Goal: Check status: Check status

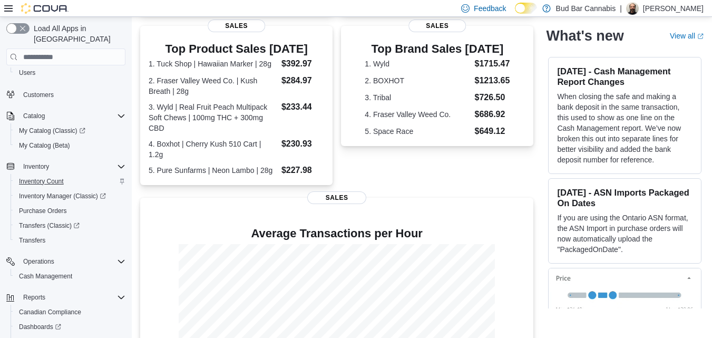
scroll to position [102, 0]
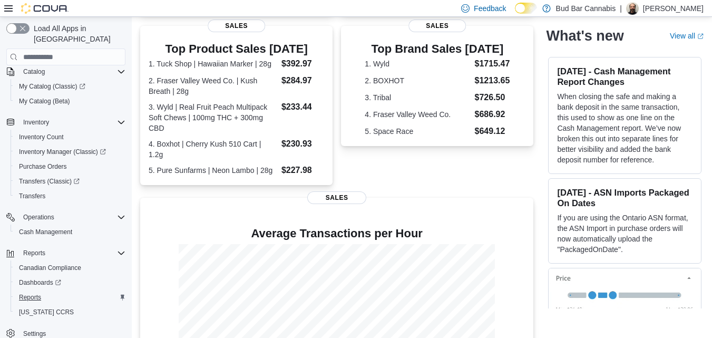
click at [44, 291] on div "Reports" at bounding box center [70, 297] width 111 height 13
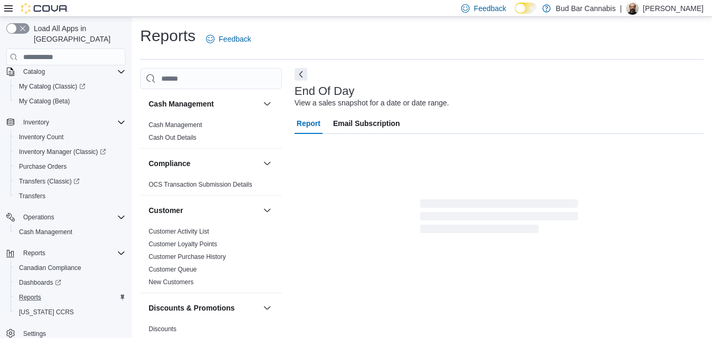
scroll to position [13, 0]
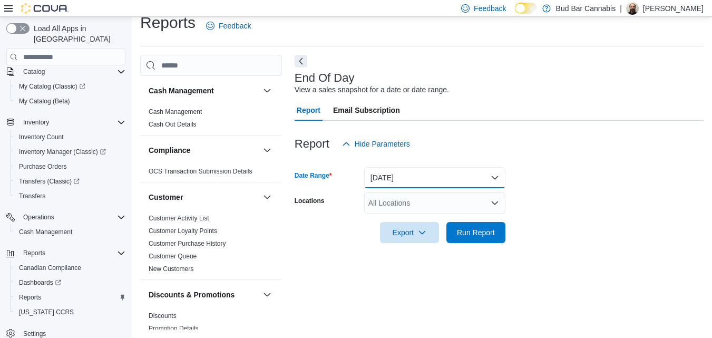
click at [497, 174] on button "Today" at bounding box center [434, 177] width 141 height 21
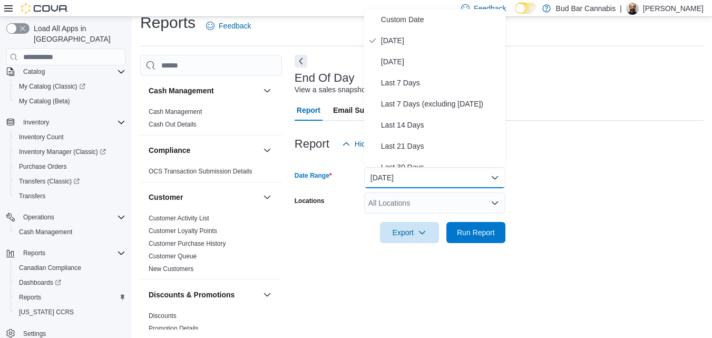
click at [547, 200] on form "Date Range Today Locations All Locations Export Run Report" at bounding box center [499, 199] width 409 height 89
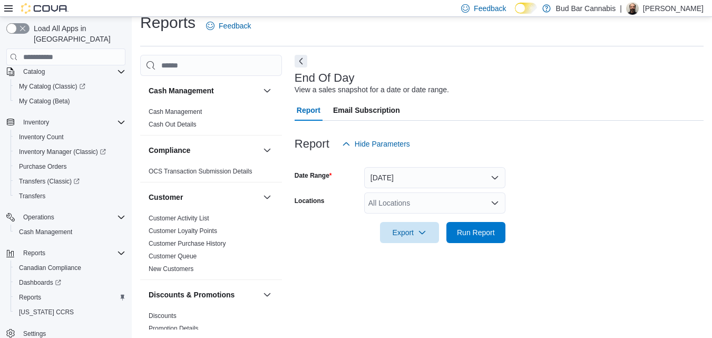
click at [495, 201] on icon "Open list of options" at bounding box center [495, 203] width 8 height 8
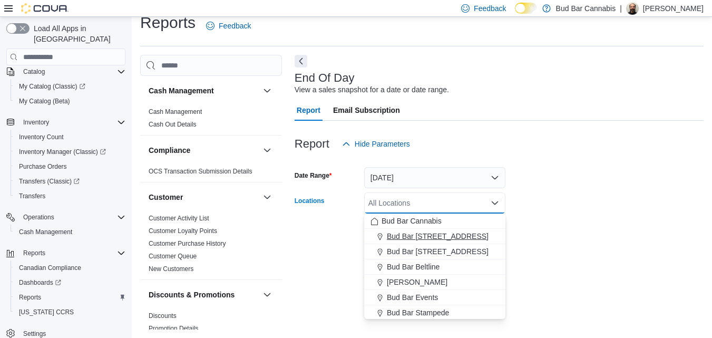
click at [426, 240] on span "Bud Bar 10 ST NW" at bounding box center [438, 236] width 102 height 11
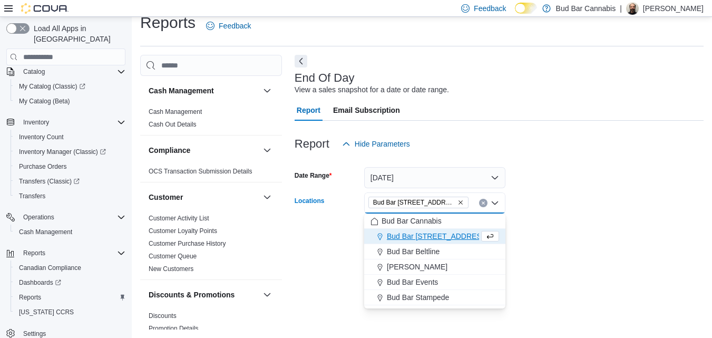
drag, startPoint x: 619, startPoint y: 204, endPoint x: 592, endPoint y: 208, distance: 27.2
click at [619, 204] on form "Date Range Today Locations Bud Bar 10 ST NW Combo box. Selected. Bud Bar 10 ST …" at bounding box center [499, 199] width 409 height 89
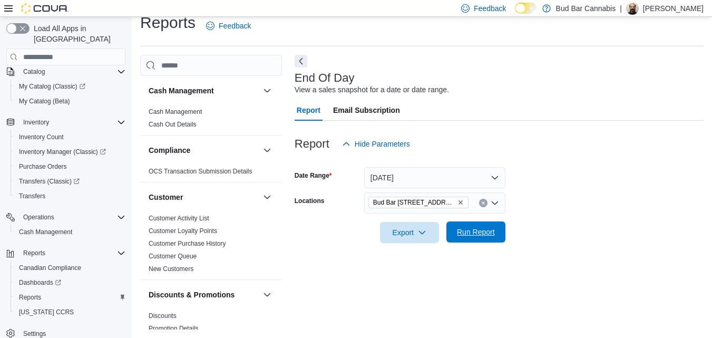
click at [490, 233] on span "Run Report" at bounding box center [476, 232] width 38 height 11
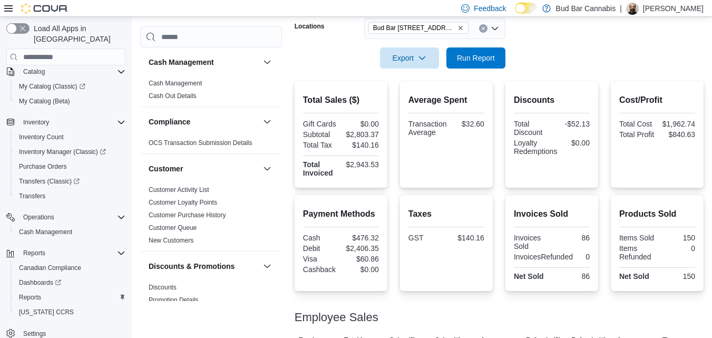
scroll to position [61, 0]
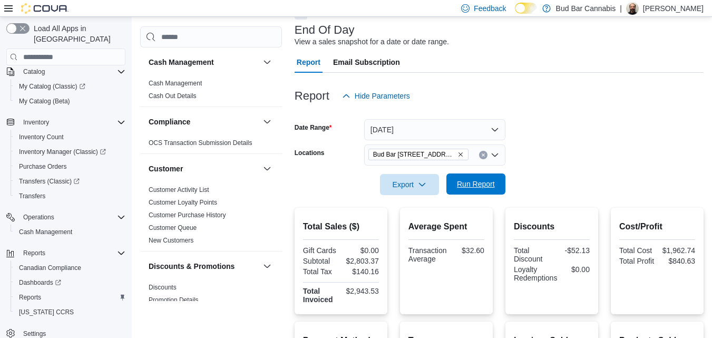
click at [492, 177] on span "Run Report" at bounding box center [476, 184] width 46 height 21
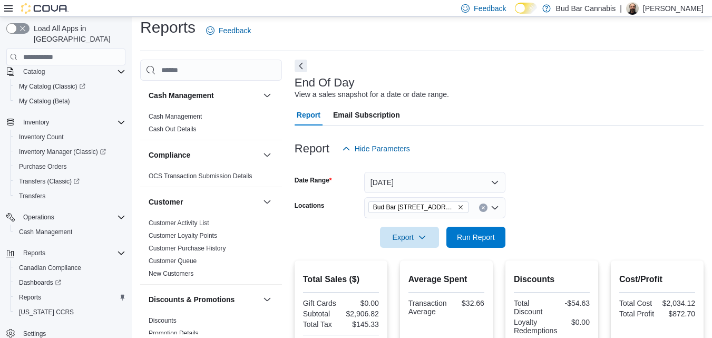
scroll to position [272, 0]
